Goal: Communication & Community: Participate in discussion

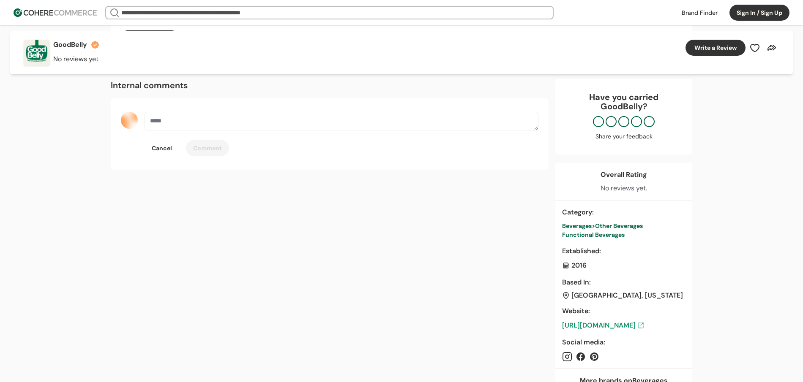
scroll to position [162, 0]
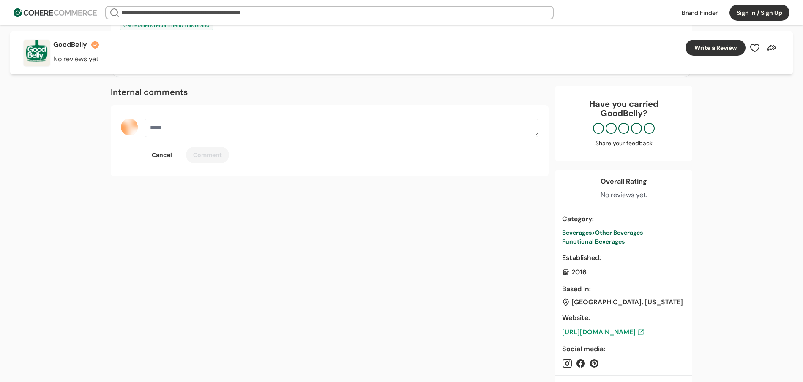
click at [271, 124] on textarea "button" at bounding box center [342, 128] width 394 height 19
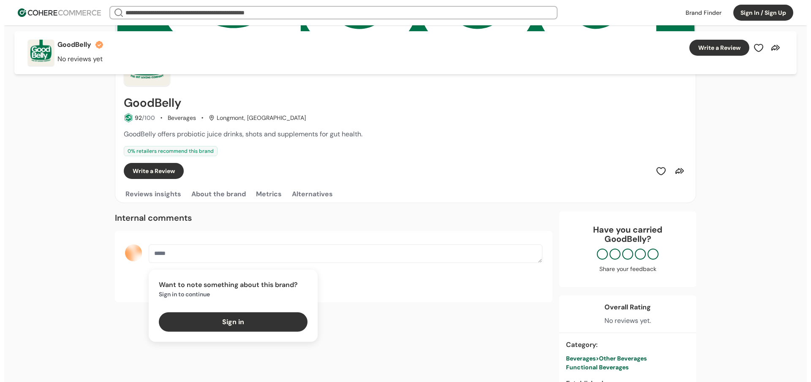
scroll to position [35, 0]
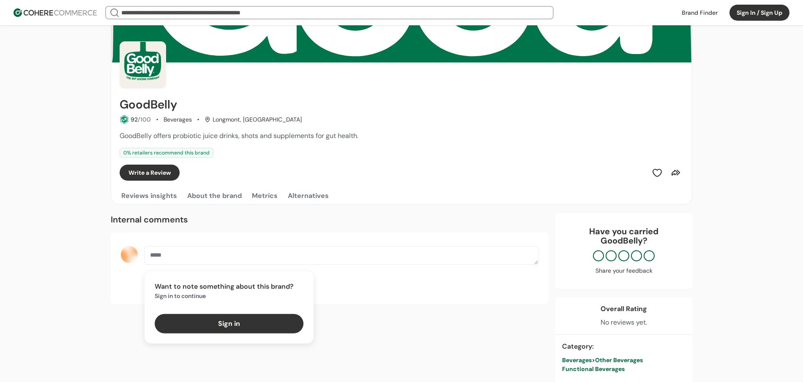
click at [234, 329] on button "Sign in" at bounding box center [229, 323] width 149 height 19
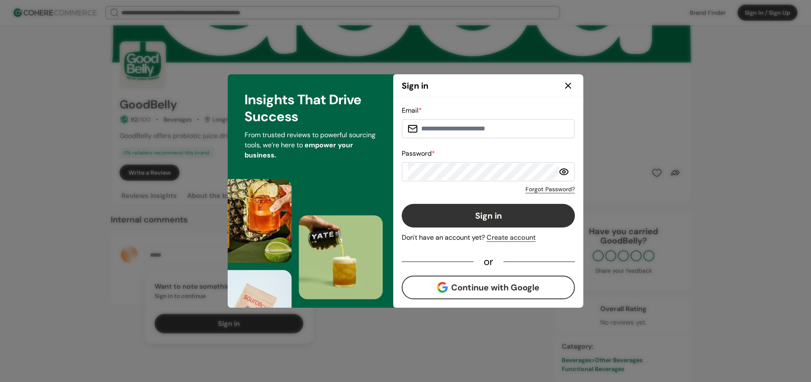
click at [569, 88] on icon at bounding box center [568, 86] width 10 height 10
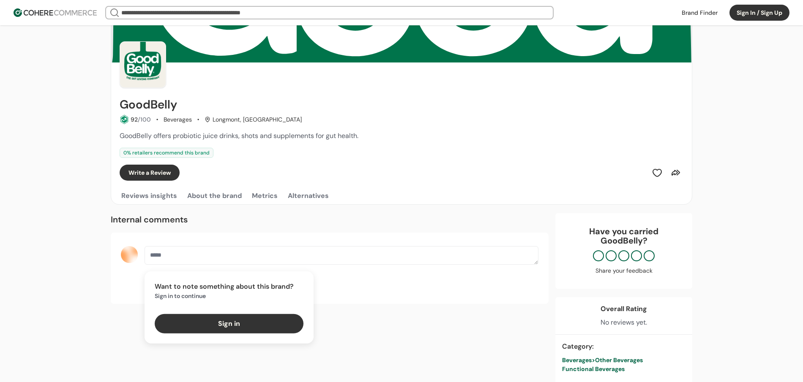
click at [326, 230] on div "Internal comments Want to note something about this brand? Sign in to continue …" at bounding box center [330, 258] width 438 height 91
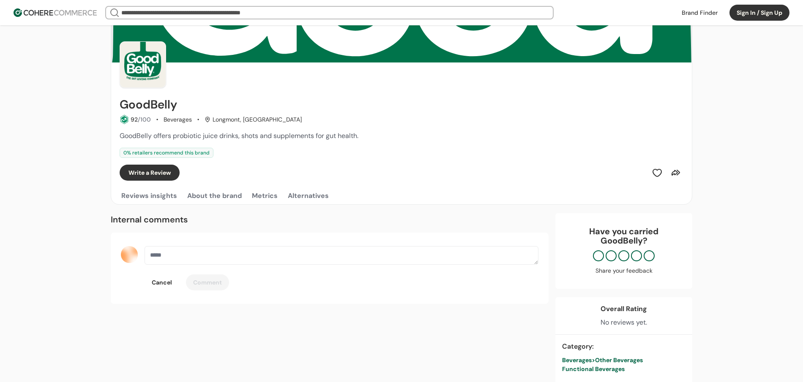
click at [257, 286] on div "Cancel Comment" at bounding box center [342, 283] width 394 height 16
click at [262, 258] on textarea "button" at bounding box center [342, 255] width 394 height 19
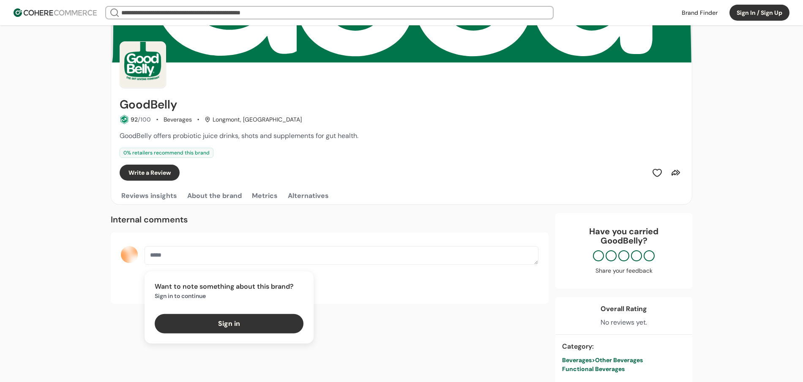
click at [240, 318] on button "Sign in" at bounding box center [229, 323] width 149 height 19
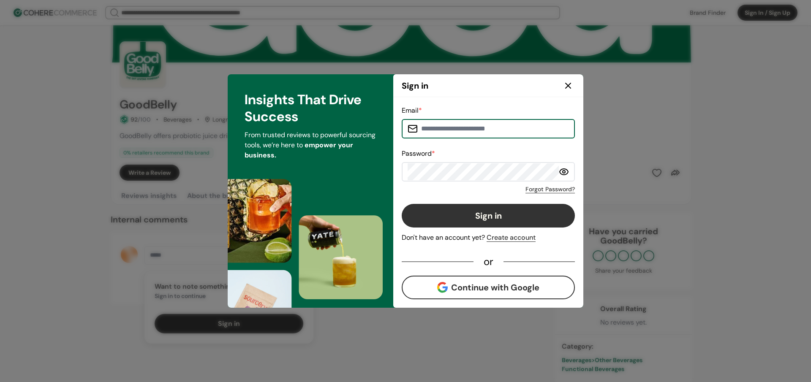
type input "**********"
click at [460, 218] on button "Sign in" at bounding box center [488, 216] width 173 height 24
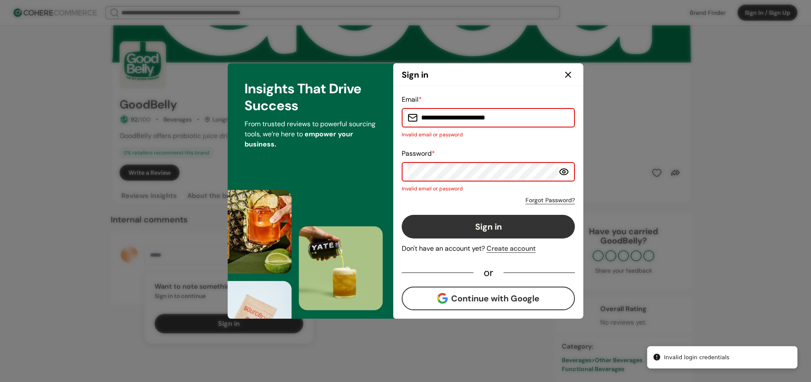
click at [491, 299] on button "Continue with Google" at bounding box center [488, 299] width 173 height 24
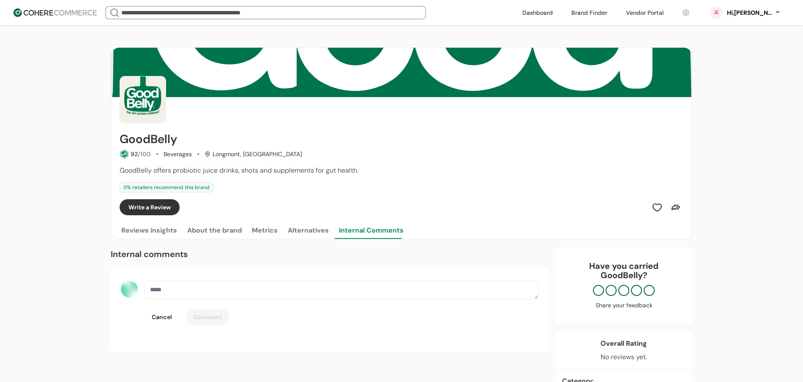
scroll to position [82, 0]
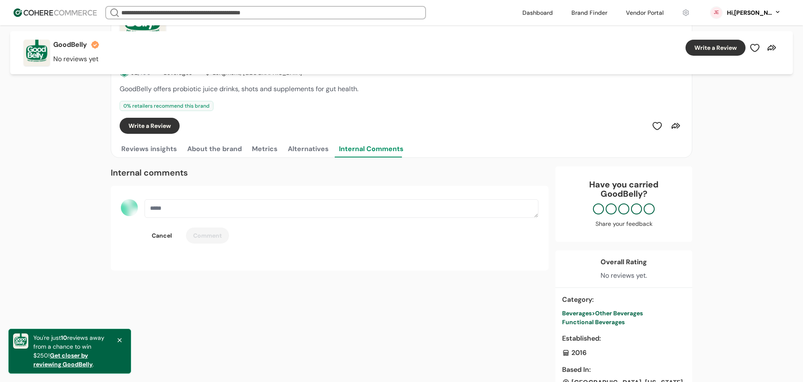
click at [427, 246] on div "Want to note something about this brand? Sign in to continue Sign in Cancel Com…" at bounding box center [330, 228] width 418 height 58
click at [394, 221] on div "Want to note something about this brand? Sign in to continue Sign in Cancel Com…" at bounding box center [342, 221] width 394 height 44
